Goal: Information Seeking & Learning: Learn about a topic

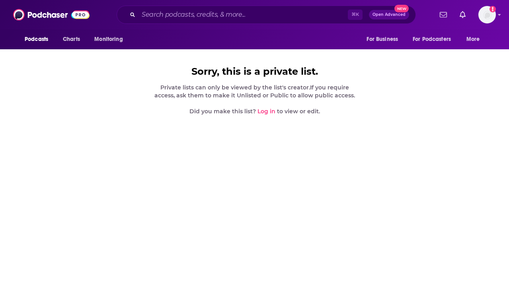
click at [265, 111] on link "Log in" at bounding box center [266, 111] width 18 height 7
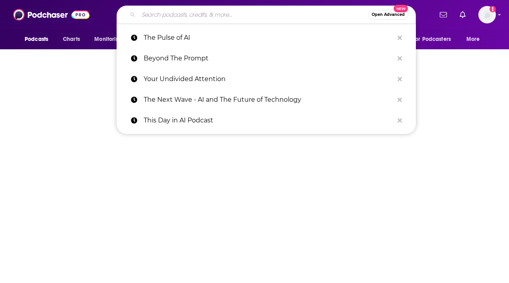
click at [205, 20] on input "Search podcasts, credits, & more..." at bounding box center [253, 14] width 230 height 13
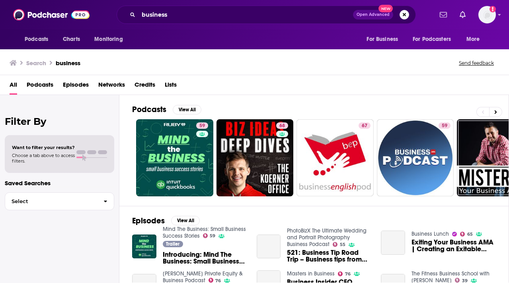
click at [33, 86] on span "Podcasts" at bounding box center [40, 86] width 27 height 16
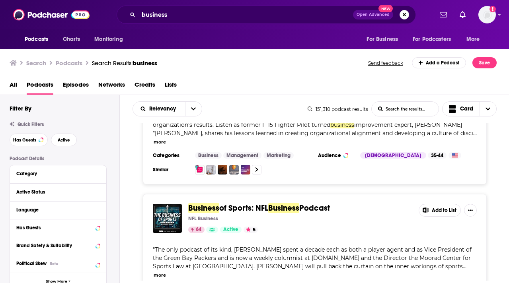
scroll to position [1200, 0]
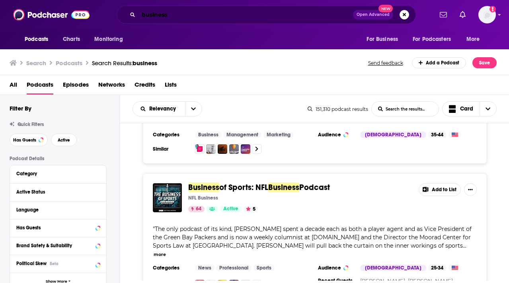
click at [165, 15] on input "business" at bounding box center [245, 14] width 214 height 13
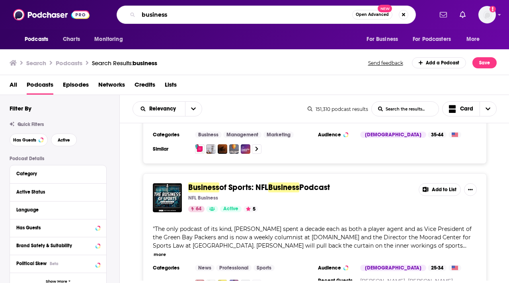
click at [165, 15] on input "business" at bounding box center [245, 14] width 214 height 13
type input "startup"
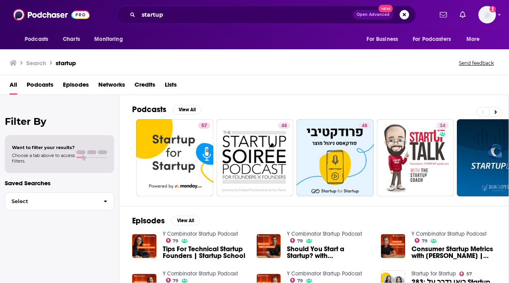
click at [39, 87] on span "Podcasts" at bounding box center [40, 86] width 27 height 16
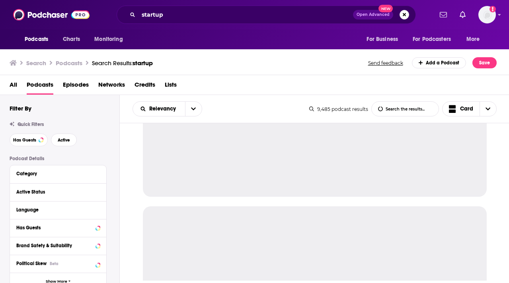
scroll to position [19, 0]
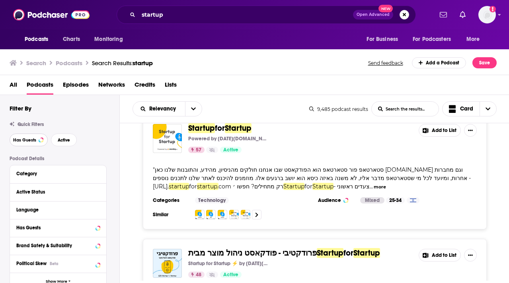
click at [39, 142] on button "Has Guests" at bounding box center [29, 140] width 38 height 13
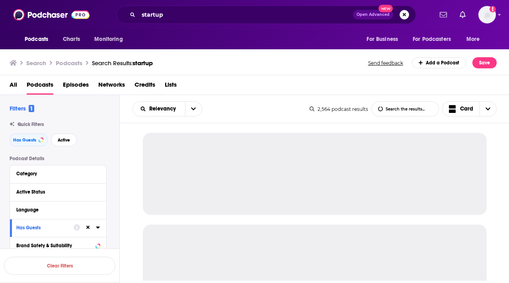
click at [89, 229] on icon at bounding box center [88, 227] width 4 height 5
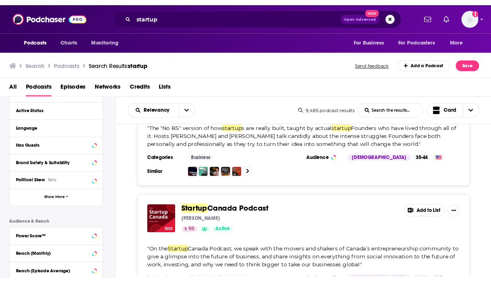
scroll to position [2396, 0]
